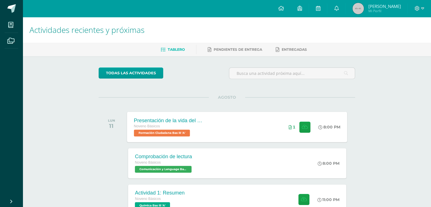
click at [291, 131] on div "1" at bounding box center [299, 127] width 35 height 30
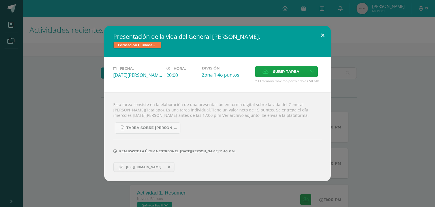
click at [322, 33] on button at bounding box center [323, 35] width 16 height 19
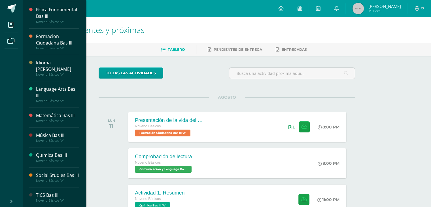
scroll to position [182, 0]
click at [43, 152] on div "Química Bas III" at bounding box center [57, 155] width 43 height 7
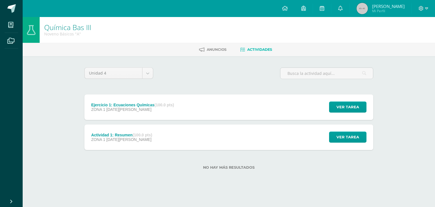
click at [119, 136] on div "Actividad 1: Resumen (100.0 pts)" at bounding box center [121, 135] width 61 height 5
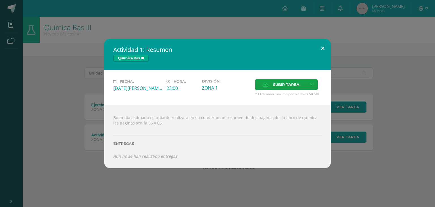
click at [321, 48] on button at bounding box center [323, 48] width 16 height 19
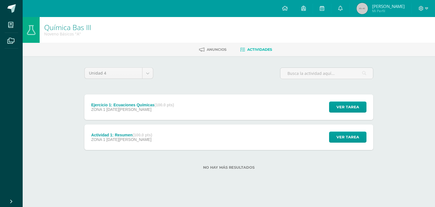
click at [126, 103] on div "Ejercicio 1: Ecuaciones Químicas (100.0 pts)" at bounding box center [132, 105] width 83 height 5
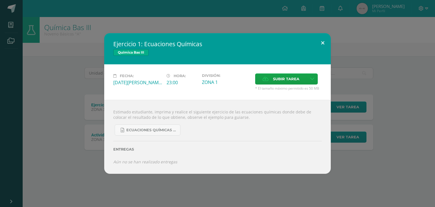
click at [323, 39] on button at bounding box center [323, 42] width 16 height 19
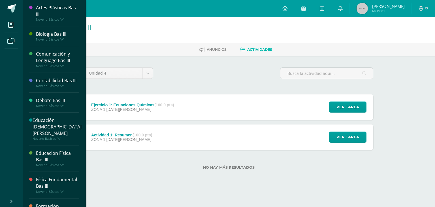
click at [38, 34] on div "Biología Bas III" at bounding box center [57, 34] width 43 height 7
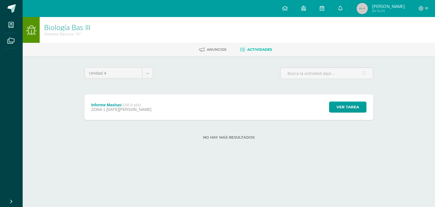
click at [128, 110] on span "[DATE][PERSON_NAME]" at bounding box center [129, 109] width 45 height 5
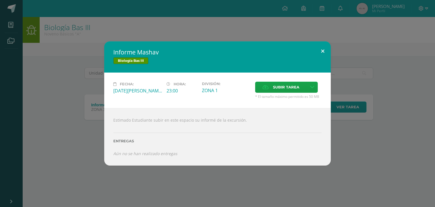
click at [326, 50] on button at bounding box center [323, 50] width 16 height 19
